Goal: Information Seeking & Learning: Learn about a topic

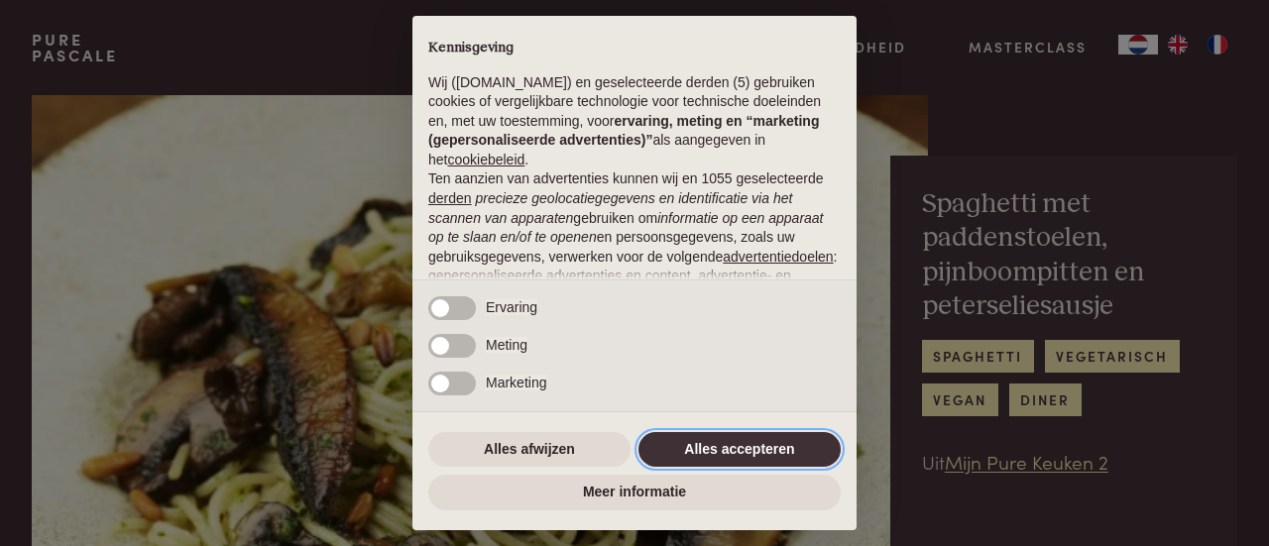
click at [809, 454] on button "Alles accepteren" at bounding box center [740, 450] width 202 height 36
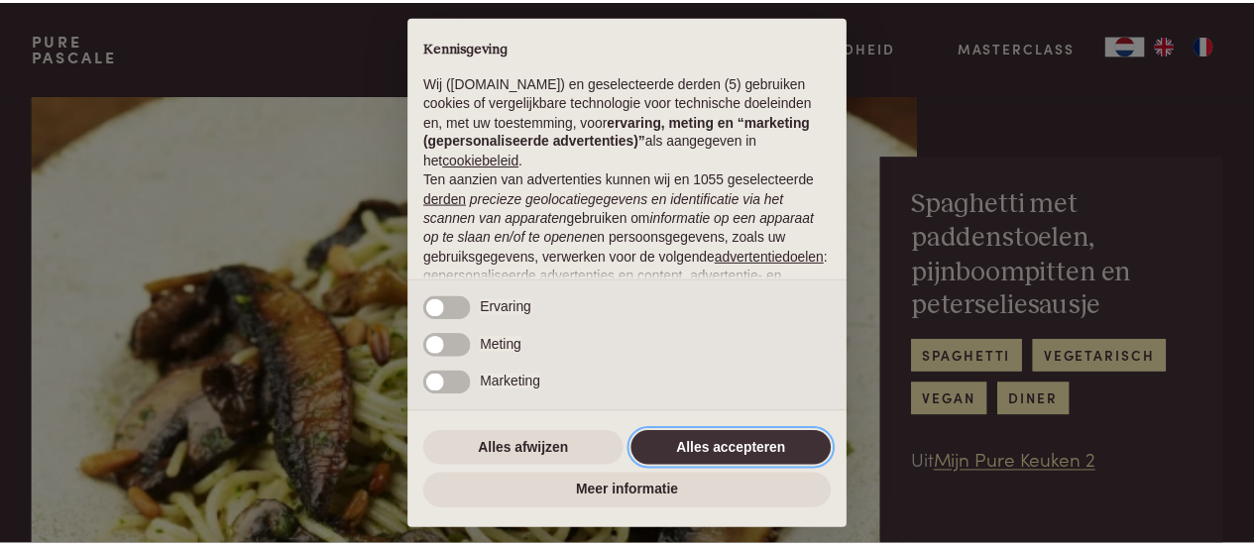
scroll to position [250, 0]
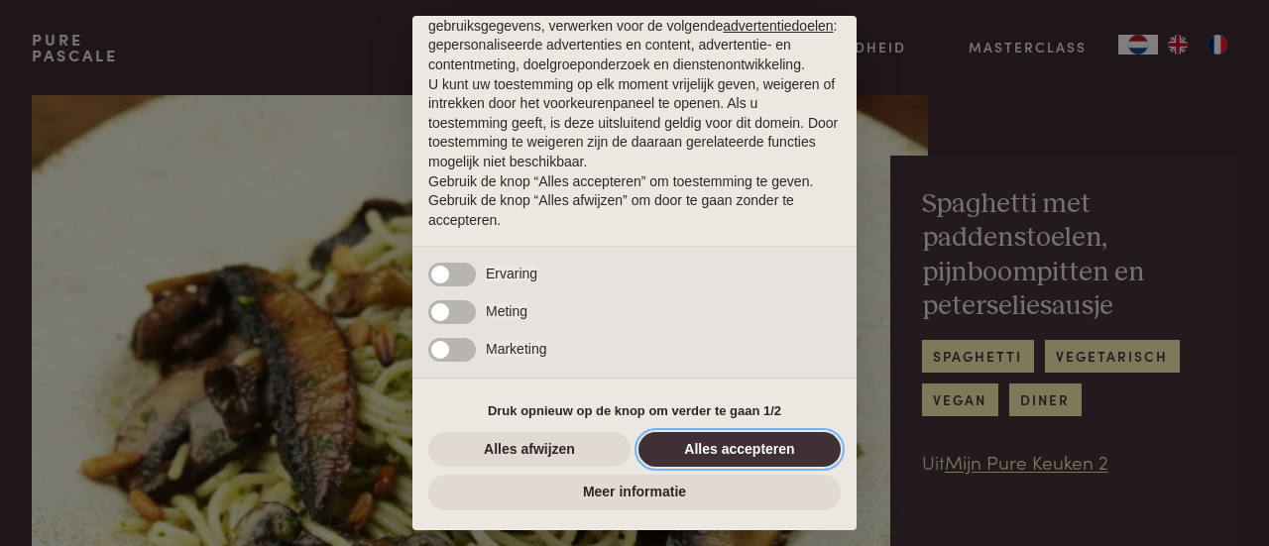
click at [692, 459] on button "Alles accepteren" at bounding box center [740, 450] width 202 height 36
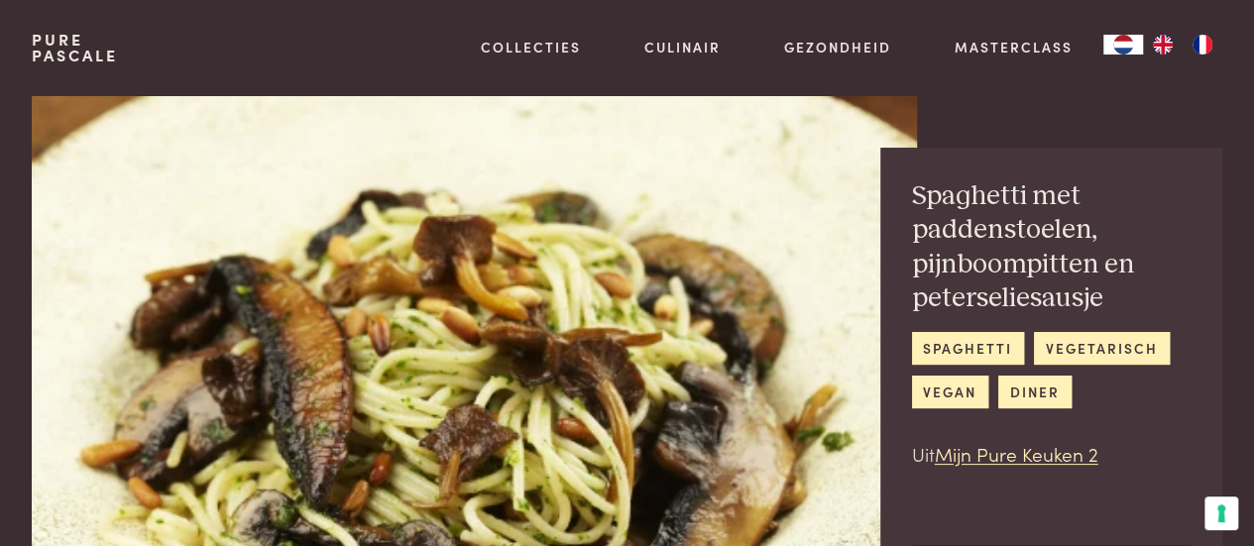
scroll to position [2, 0]
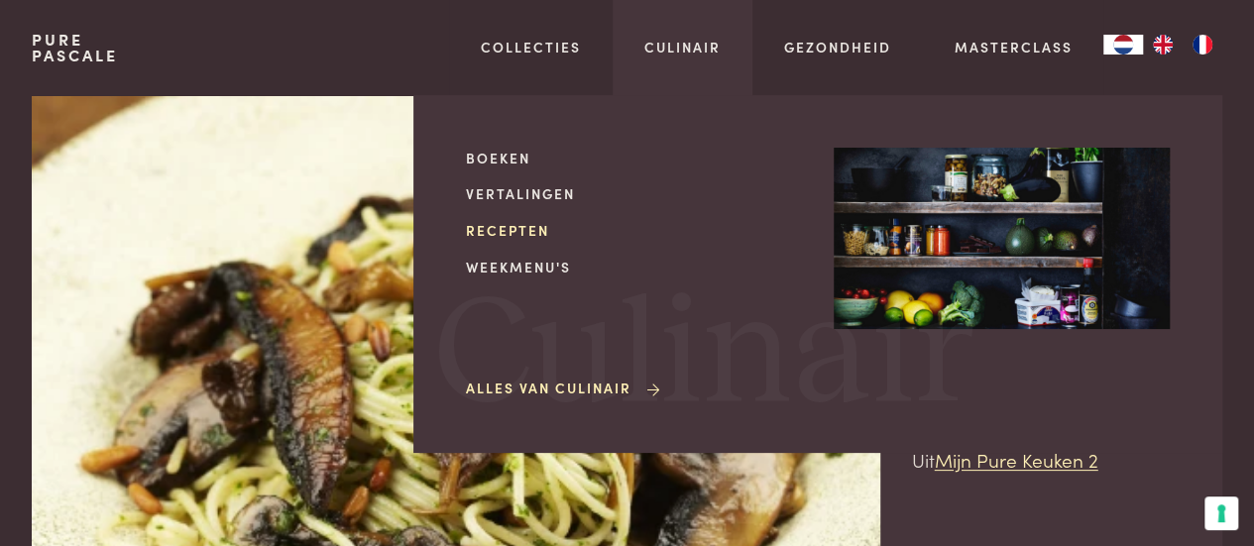
click at [511, 220] on link "Recepten" at bounding box center [634, 230] width 336 height 21
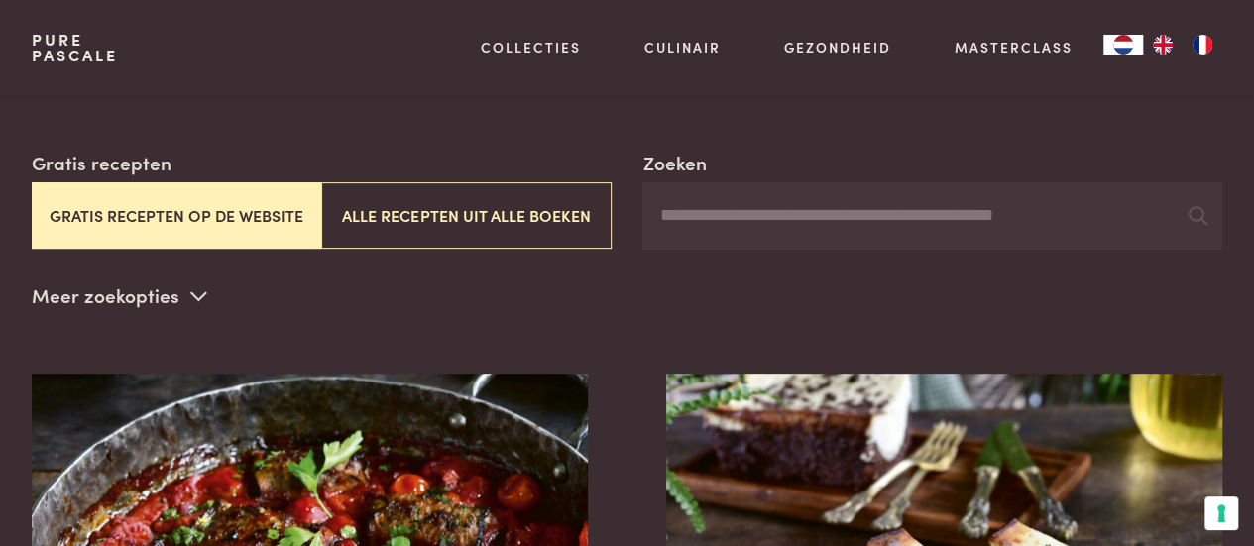
scroll to position [316, 0]
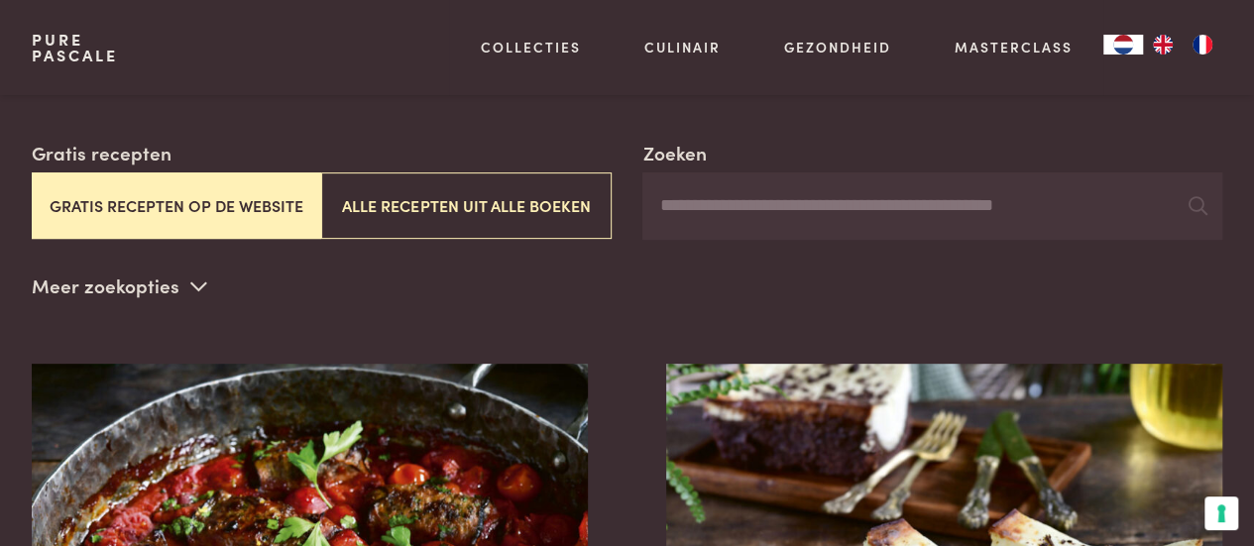
click at [71, 198] on button "Gratis recepten op de website" at bounding box center [177, 206] width 290 height 66
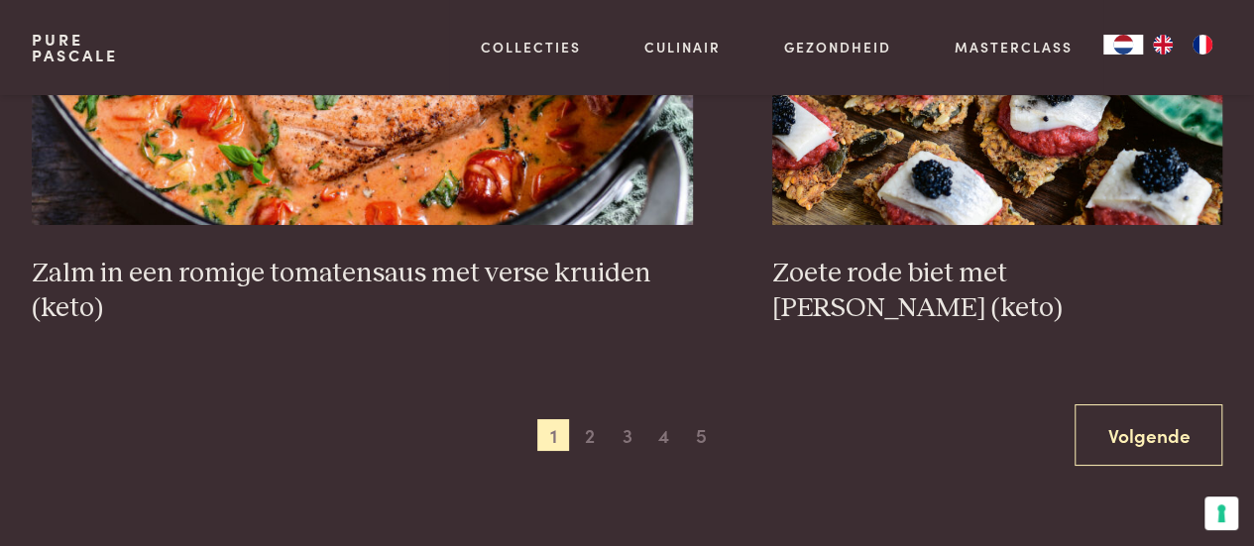
scroll to position [3635, 0]
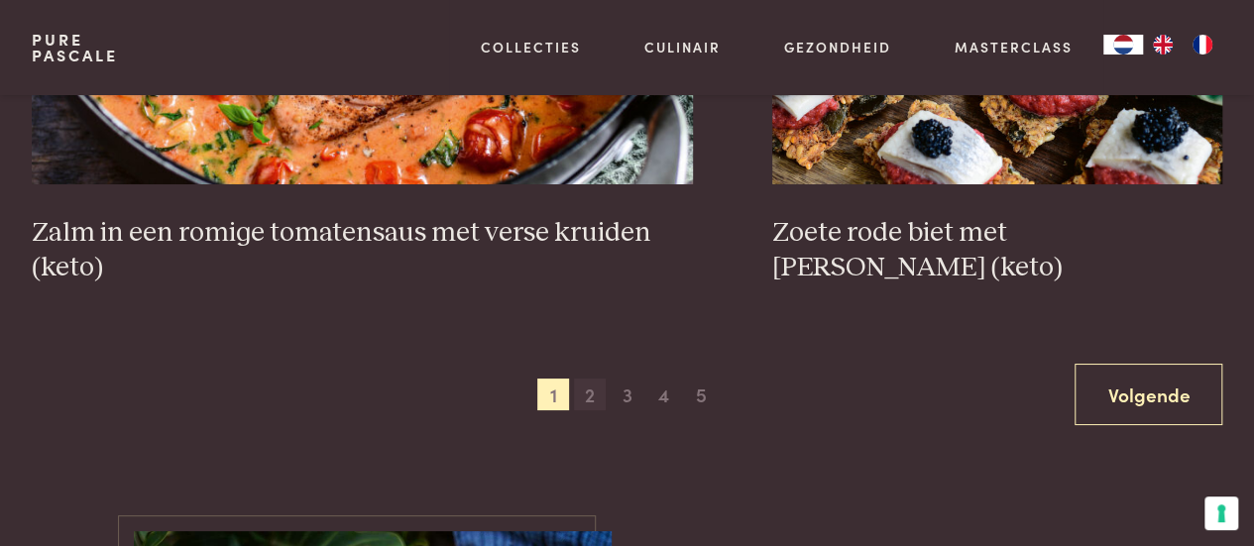
click at [589, 399] on span "2" at bounding box center [590, 395] width 32 height 32
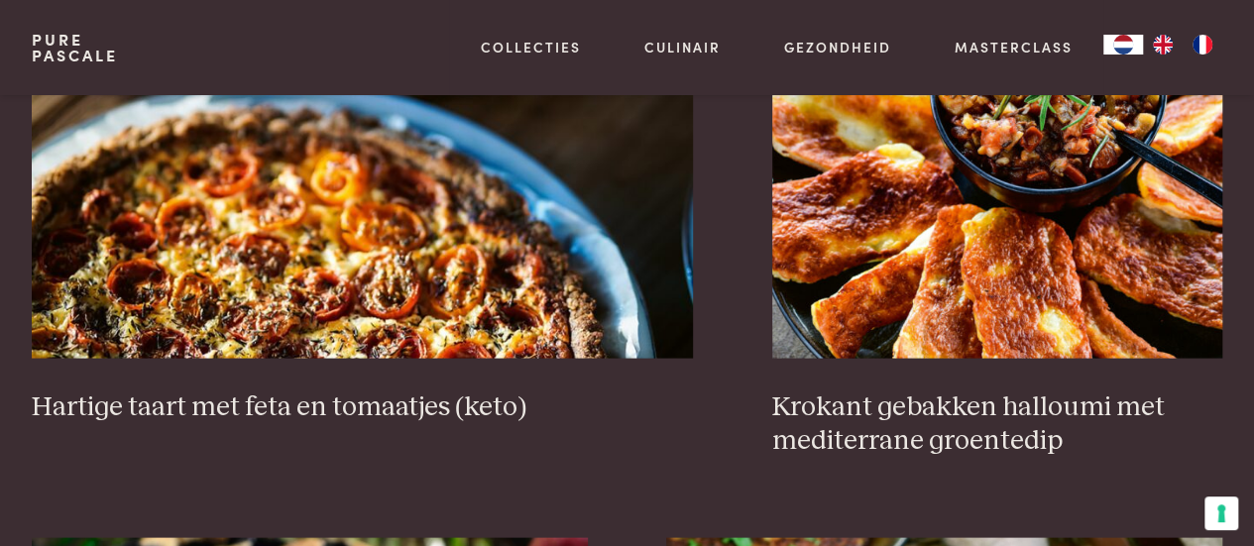
scroll to position [1920, 0]
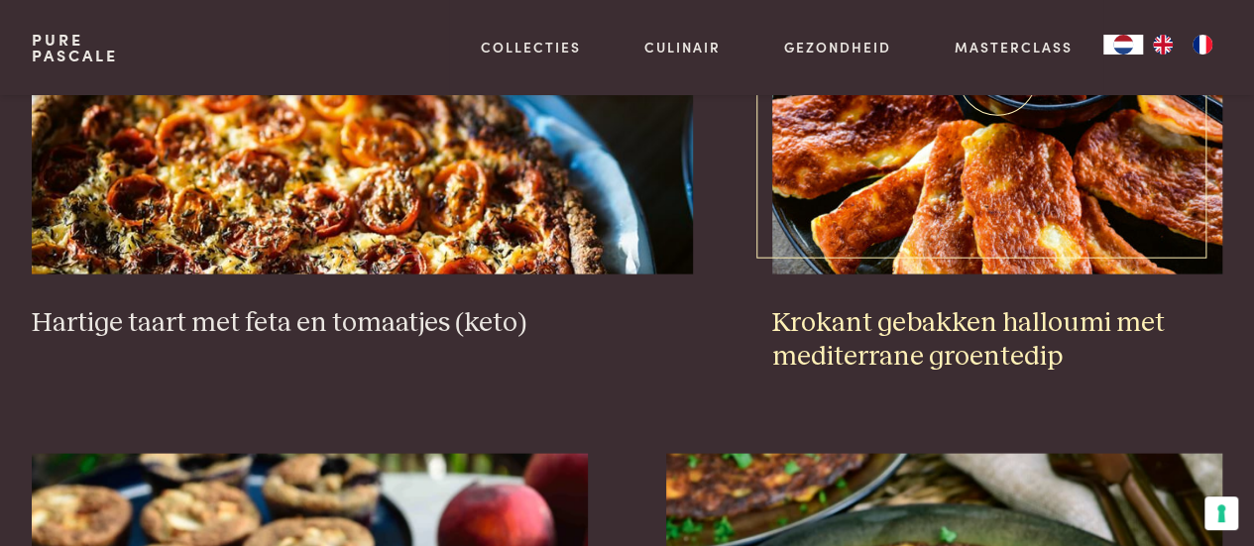
click at [1053, 198] on img at bounding box center [998, 76] width 450 height 397
